Goal: Find specific page/section: Locate item on page

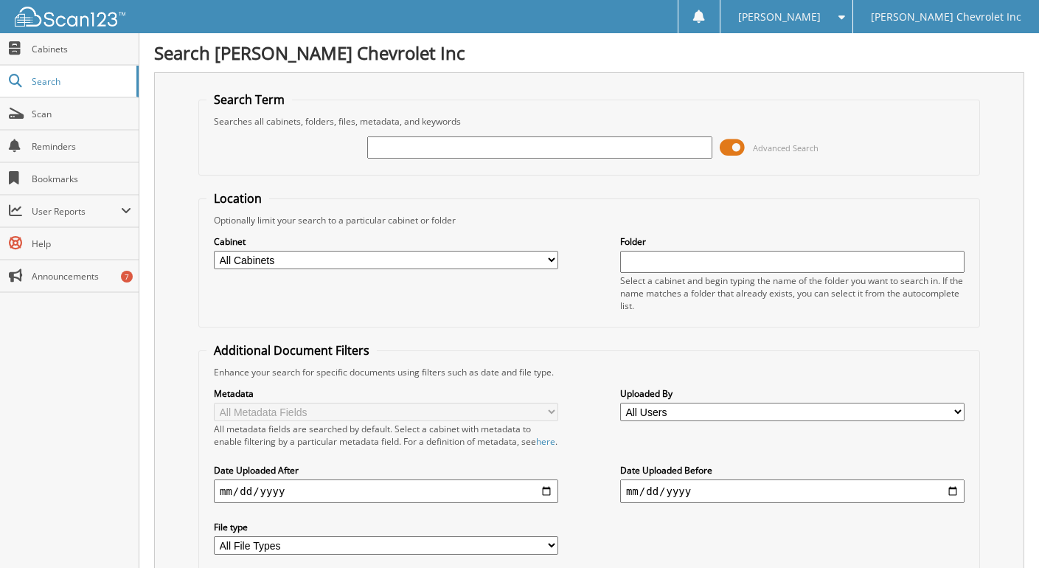
click at [398, 150] on input "text" at bounding box center [539, 147] width 344 height 22
type input "[PERSON_NAME][GEOGRAPHIC_DATA]"
click at [729, 141] on span at bounding box center [731, 147] width 25 height 22
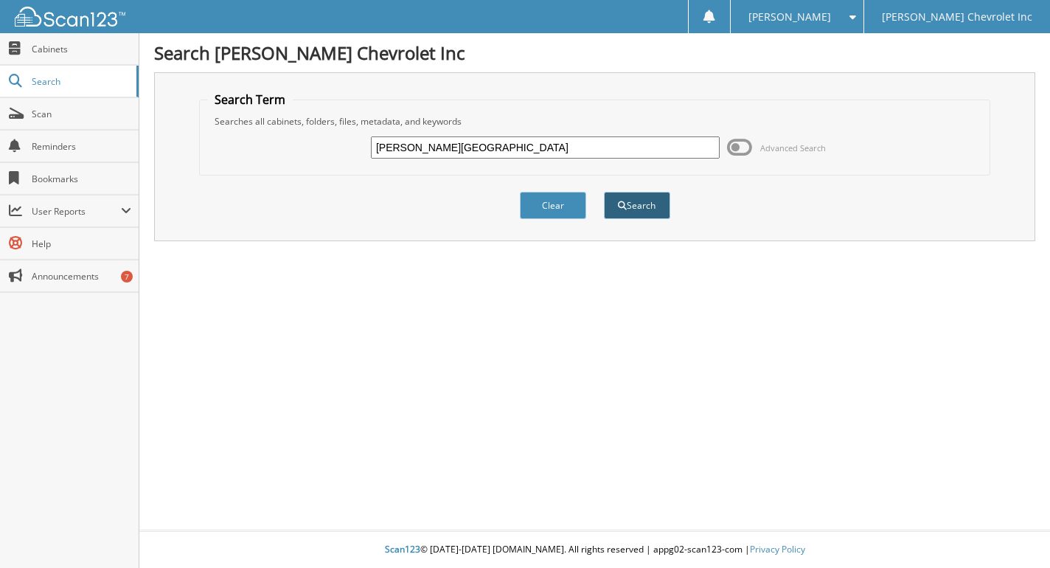
click at [644, 203] on button "Search" at bounding box center [637, 205] width 66 height 27
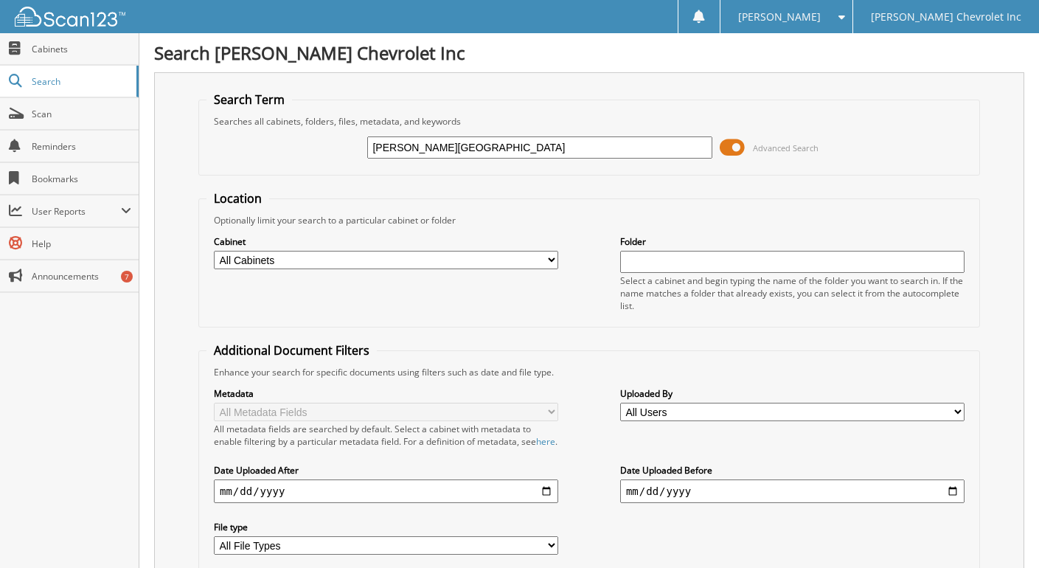
drag, startPoint x: 391, startPoint y: 150, endPoint x: 282, endPoint y: 147, distance: 109.9
click at [282, 147] on div "[PERSON_NAME][GEOGRAPHIC_DATA] Advanced Search" at bounding box center [588, 148] width 765 height 40
type input "blackstone"
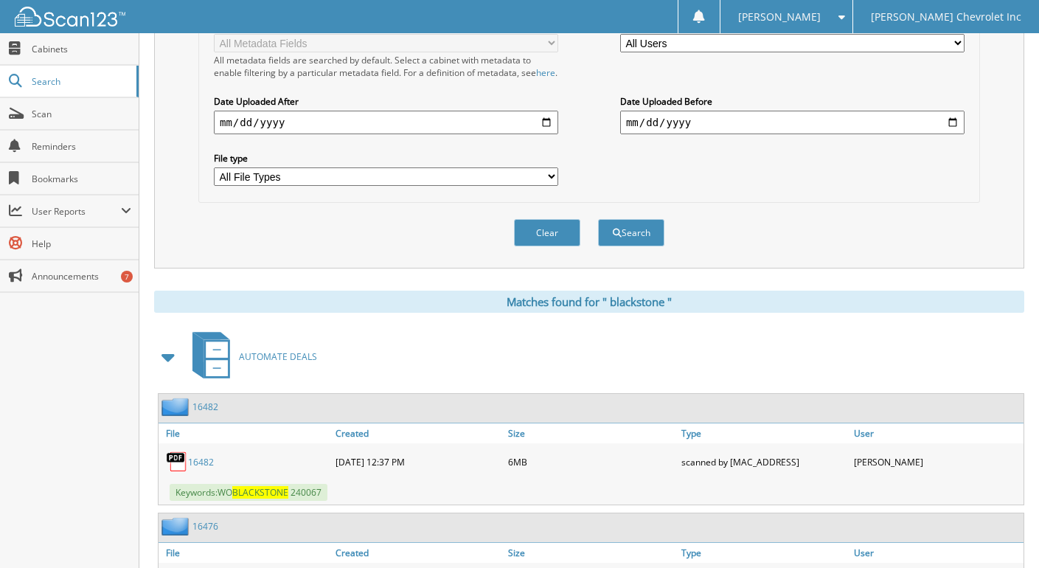
scroll to position [442, 0]
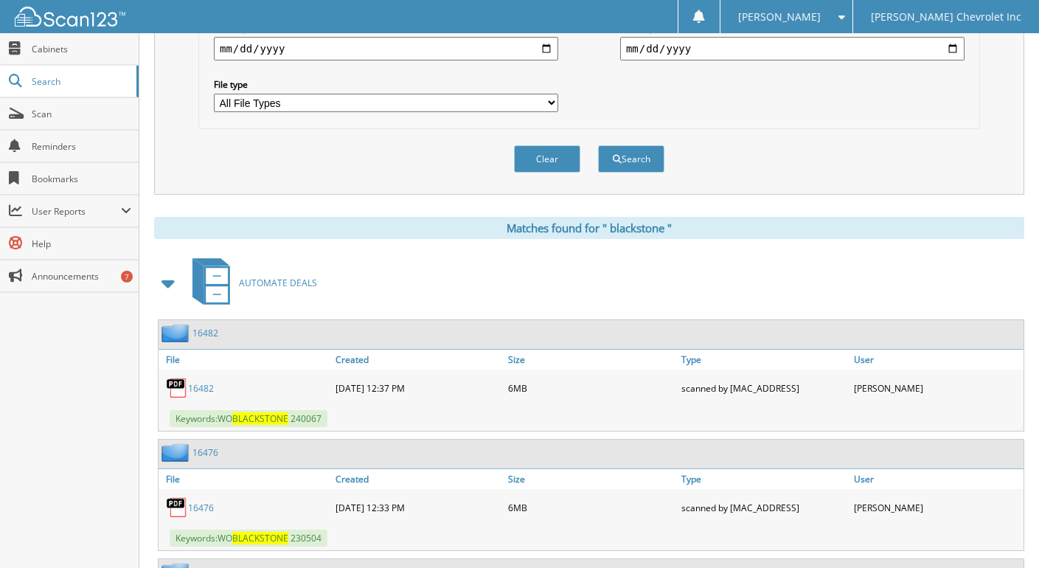
click at [198, 394] on link "1 6 4 8 2" at bounding box center [201, 388] width 26 height 13
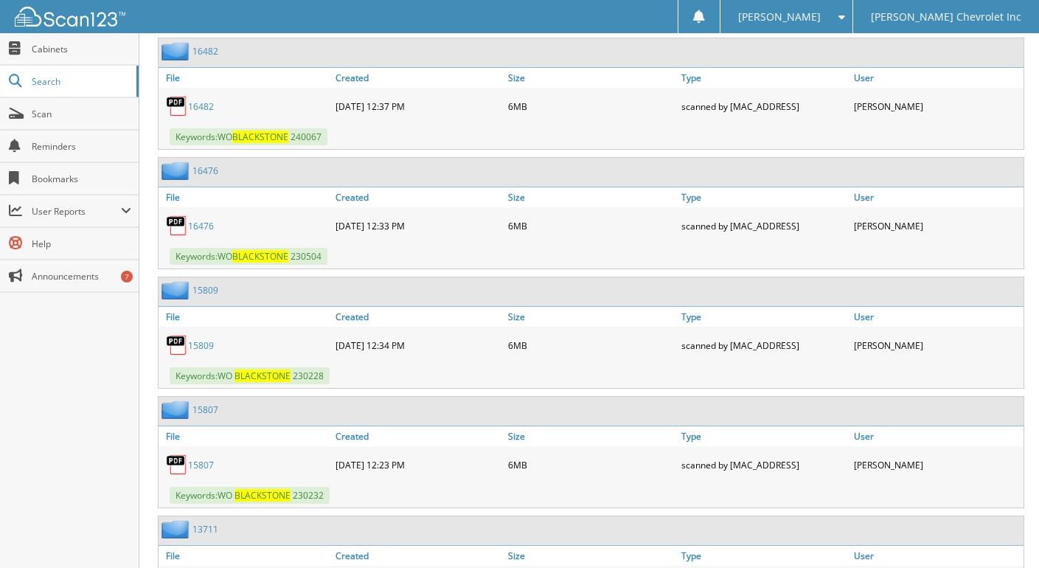
scroll to position [737, 0]
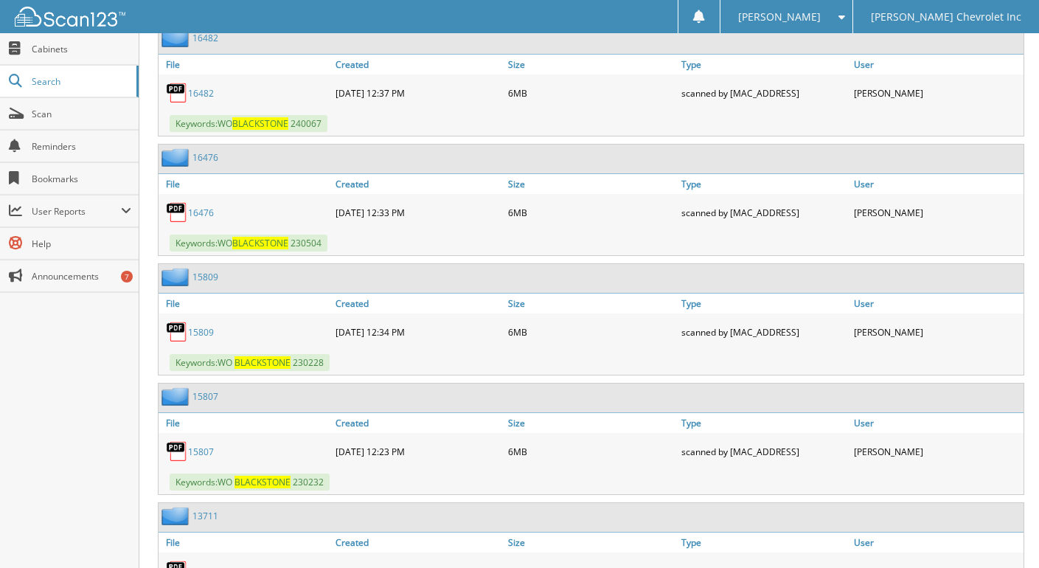
click at [199, 458] on link "1 5 8 0 7" at bounding box center [201, 451] width 26 height 13
click at [175, 459] on img at bounding box center [177, 451] width 22 height 22
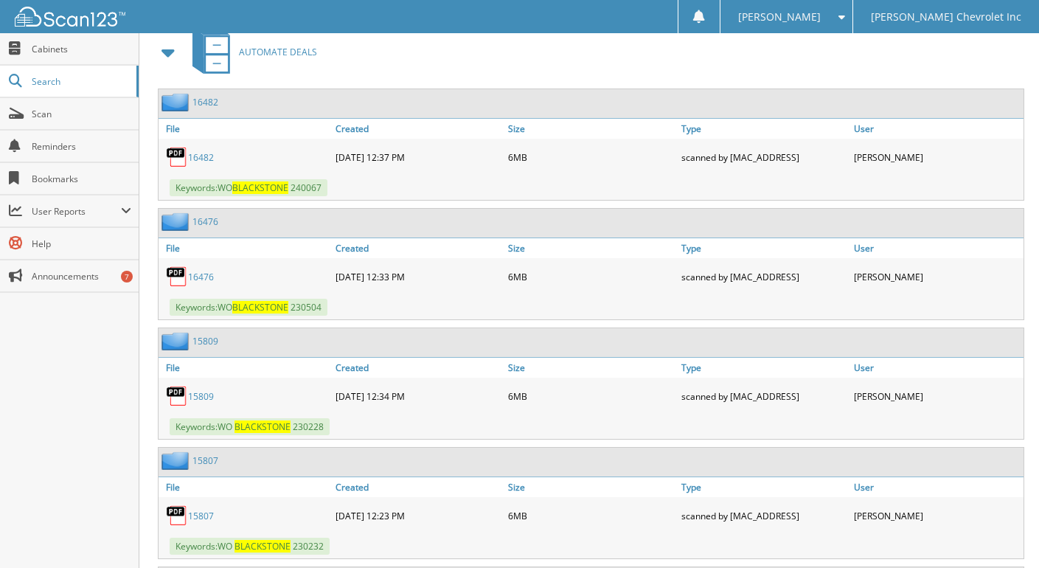
scroll to position [590, 0]
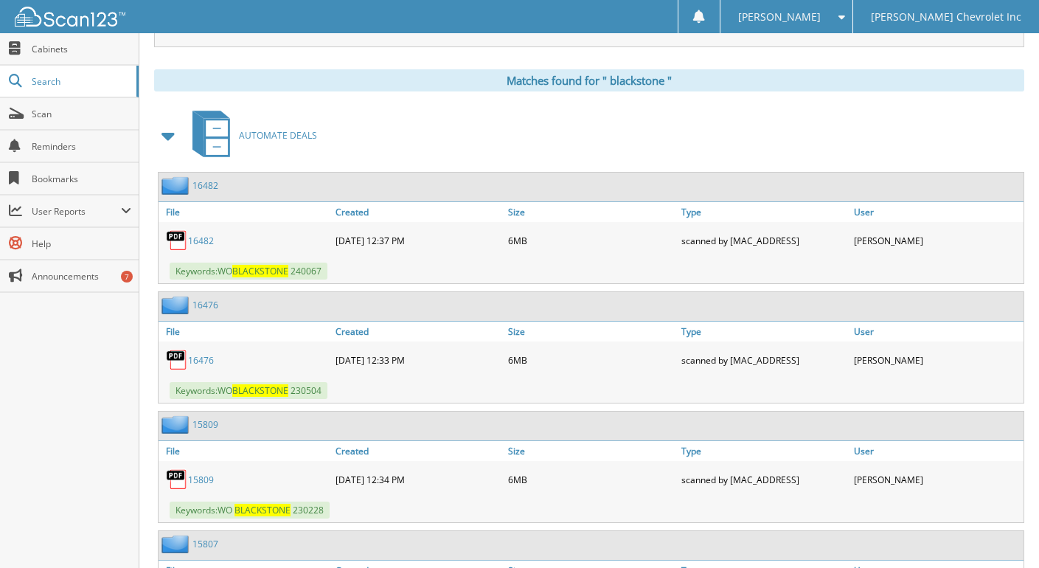
click at [206, 247] on link "1 6 4 8 2" at bounding box center [201, 240] width 26 height 13
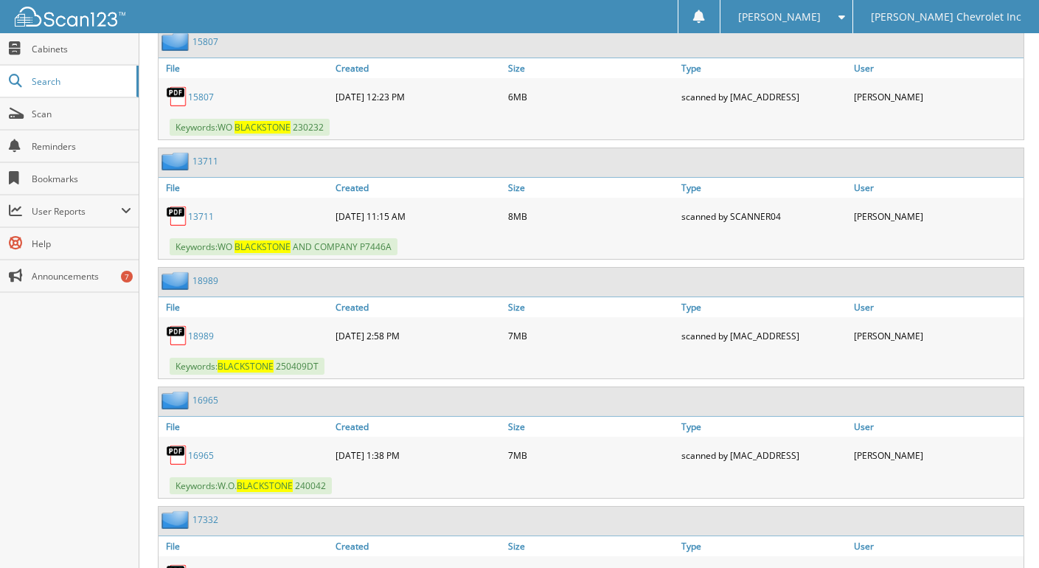
scroll to position [1106, 0]
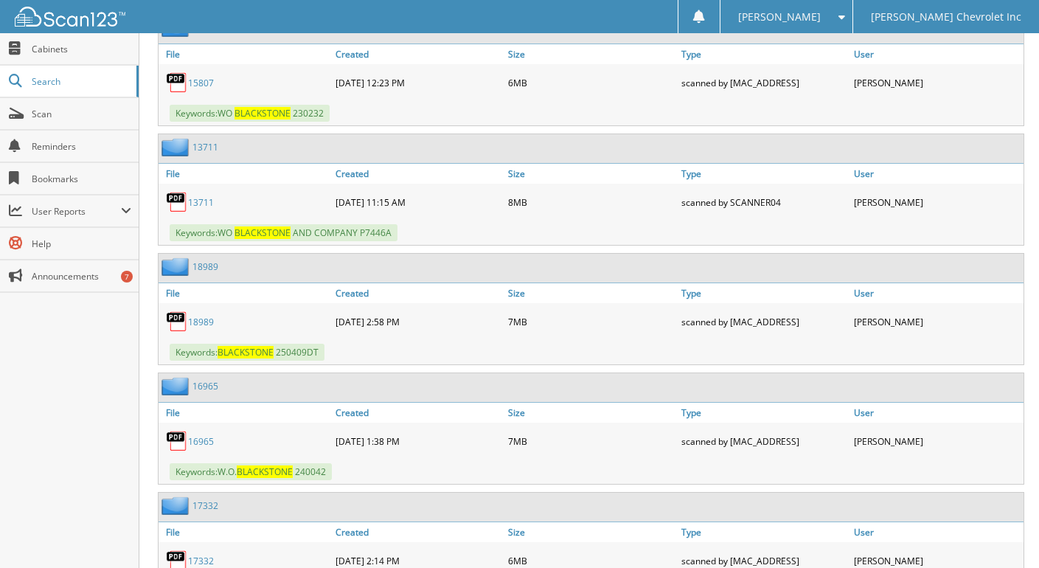
click at [200, 447] on link "1 6 9 6 5" at bounding box center [201, 441] width 26 height 13
click at [175, 447] on img at bounding box center [177, 441] width 22 height 22
